Goal: Navigation & Orientation: Find specific page/section

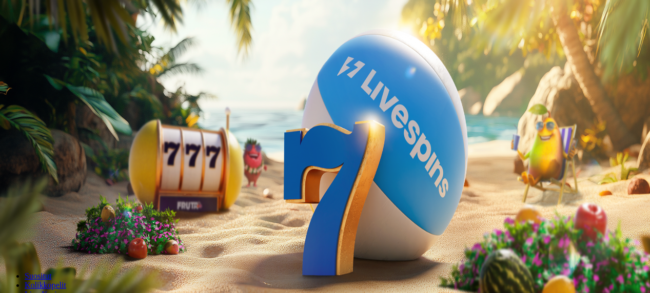
click at [77, 43] on button "Kirjaudu" at bounding box center [70, 37] width 33 height 11
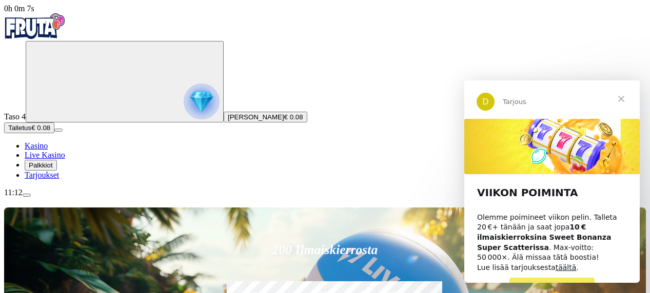
click at [184, 119] on img "Primary" at bounding box center [202, 102] width 36 height 36
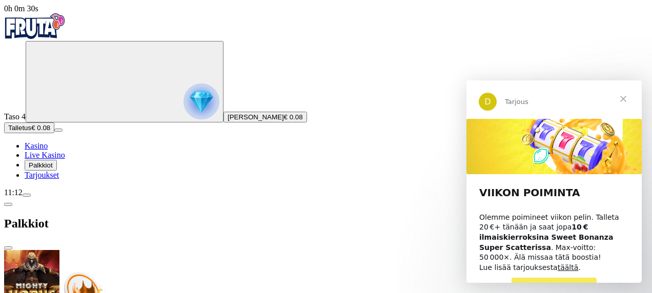
scroll to position [14, 0]
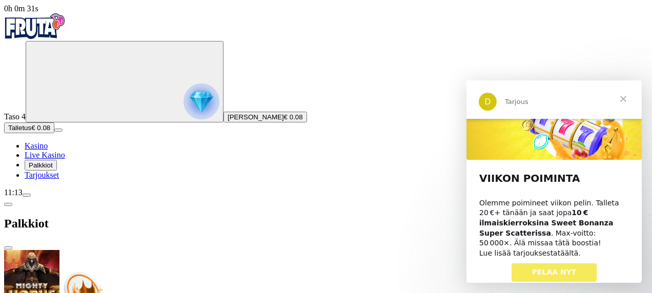
click at [558, 249] on link "täältä" at bounding box center [568, 253] width 21 height 8
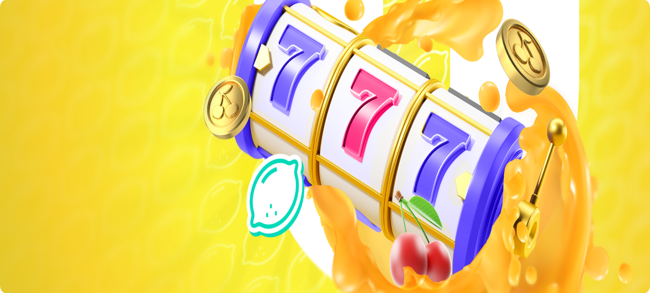
click at [57, 197] on div "11:13" at bounding box center [324, 192] width 641 height 9
click at [27, 195] on span "menu icon" at bounding box center [27, 195] width 0 height 0
click at [184, 116] on img "Primary" at bounding box center [202, 102] width 36 height 36
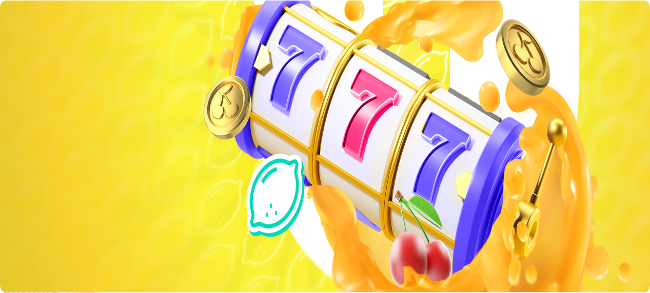
scroll to position [75, 0]
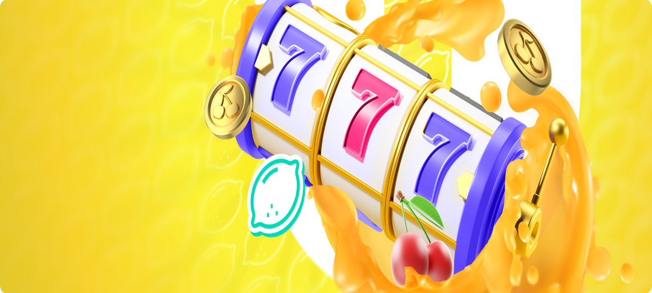
click at [44, 30] on img "Primary" at bounding box center [35, 26] width 62 height 26
